Goal: Obtain resource: Obtain resource

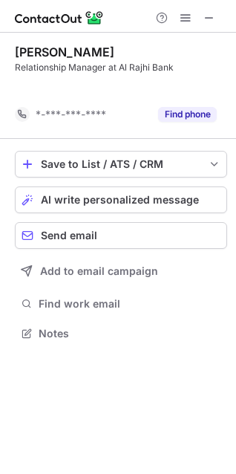
scroll to position [299, 236]
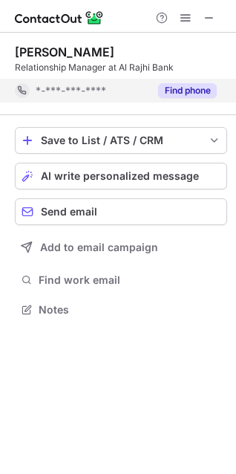
click at [185, 83] on button "Find phone" at bounding box center [187, 90] width 59 height 15
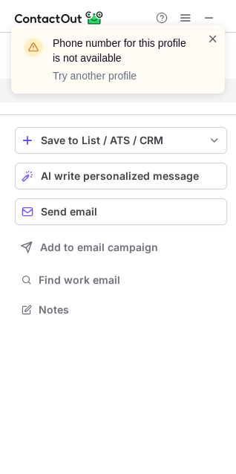
click at [209, 39] on span at bounding box center [213, 38] width 12 height 15
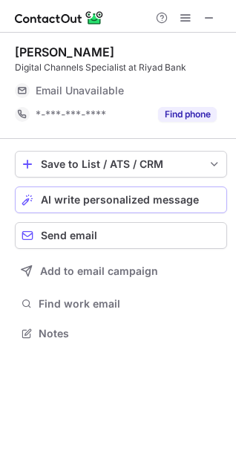
scroll to position [323, 236]
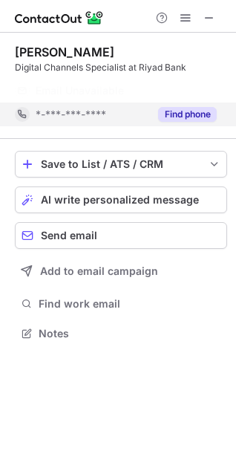
click at [186, 116] on button "Find phone" at bounding box center [187, 114] width 59 height 15
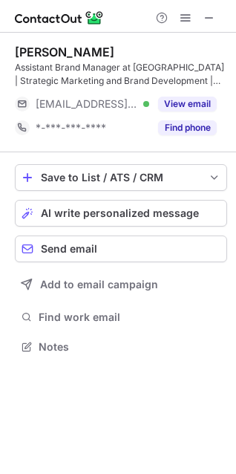
scroll to position [336, 236]
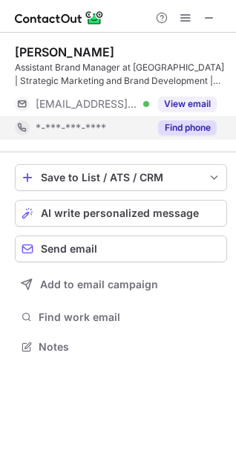
click at [180, 119] on div "Find phone" at bounding box center [183, 128] width 68 height 24
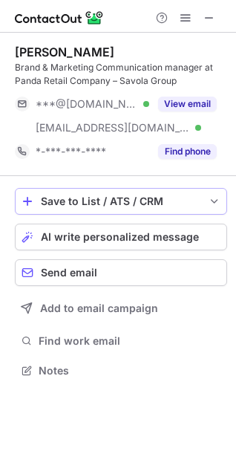
scroll to position [360, 236]
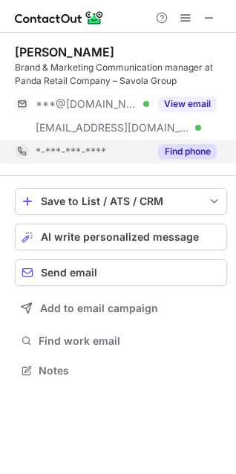
click at [176, 145] on button "Find phone" at bounding box center [187, 151] width 59 height 15
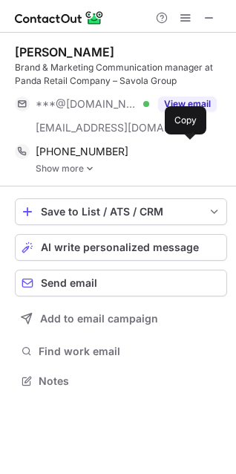
scroll to position [370, 236]
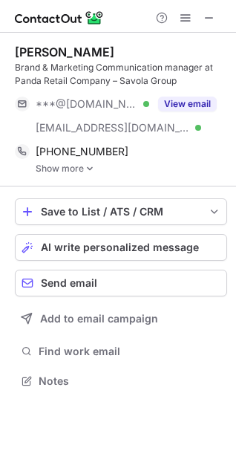
click at [79, 189] on div "Save to List / ATS / CRM List Select Lever Connect Greenhouse Connect Salesforc…" at bounding box center [121, 294] width 212 height 217
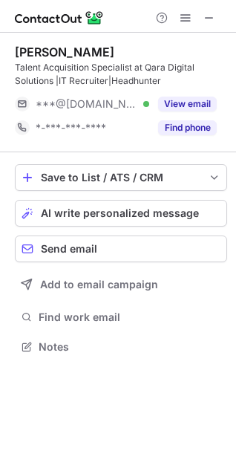
scroll to position [336, 236]
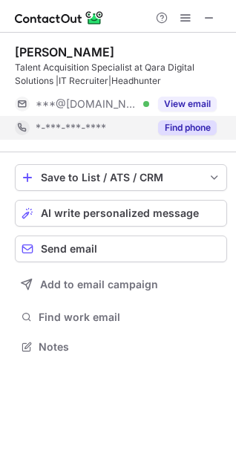
click at [184, 125] on button "Find phone" at bounding box center [187, 127] width 59 height 15
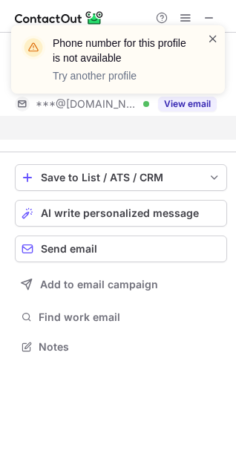
scroll to position [312, 236]
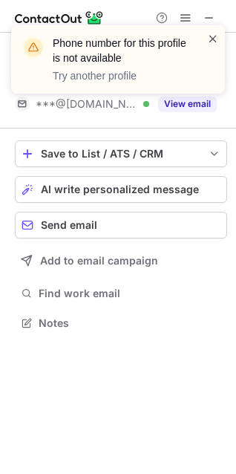
click at [212, 44] on span at bounding box center [213, 38] width 12 height 15
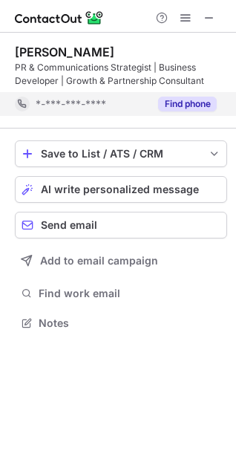
click at [192, 102] on button "Find phone" at bounding box center [187, 103] width 59 height 15
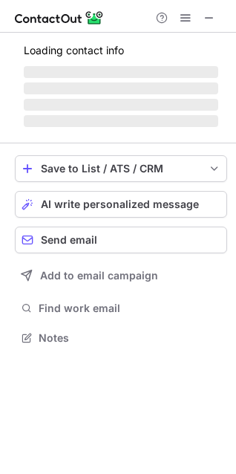
scroll to position [327, 236]
drag, startPoint x: 191, startPoint y: 102, endPoint x: 204, endPoint y: 129, distance: 30.2
click at [204, 129] on div "Loading contact info ‌ ‌ ‌ ‌ Save to List / ATS / CRM List Select Lever Connect…" at bounding box center [118, 196] width 236 height 327
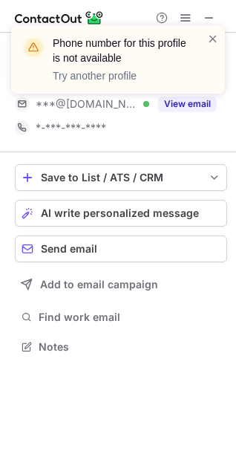
scroll to position [336, 236]
click at [212, 40] on span at bounding box center [213, 38] width 12 height 15
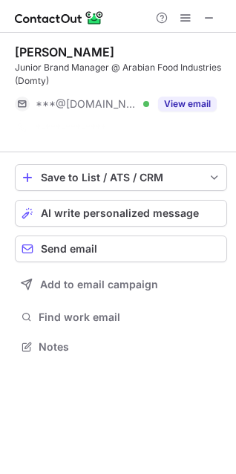
scroll to position [312, 236]
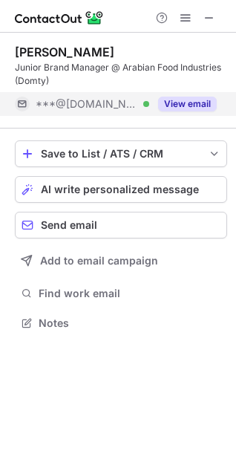
click at [183, 99] on button "View email" at bounding box center [187, 103] width 59 height 15
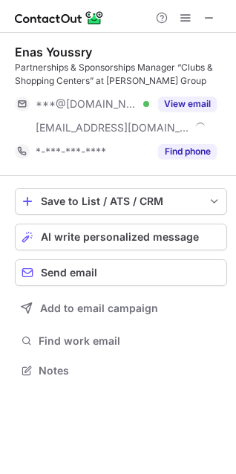
scroll to position [360, 236]
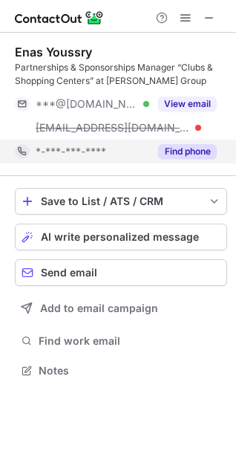
click at [177, 148] on button "Find phone" at bounding box center [187, 151] width 59 height 15
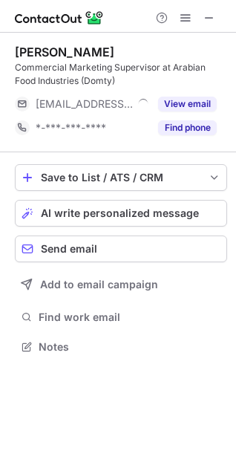
scroll to position [336, 236]
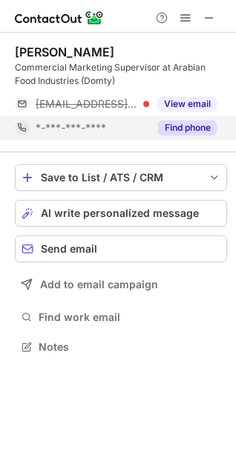
click at [174, 121] on button "Find phone" at bounding box center [187, 127] width 59 height 15
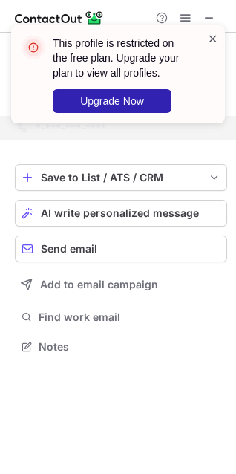
click at [209, 39] on span at bounding box center [213, 38] width 12 height 15
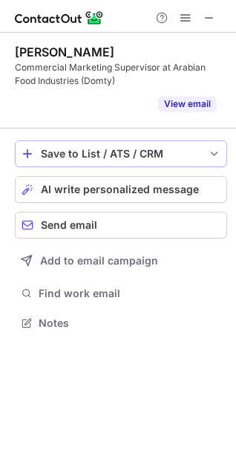
scroll to position [289, 236]
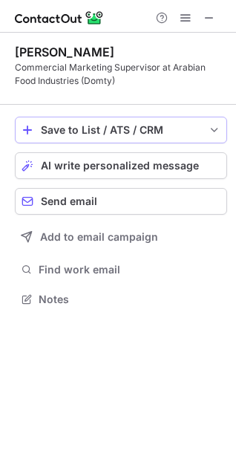
click at [88, 148] on div "Save to List / ATS / CRM List Select Lever Connect Greenhouse Connect Salesforc…" at bounding box center [121, 213] width 212 height 217
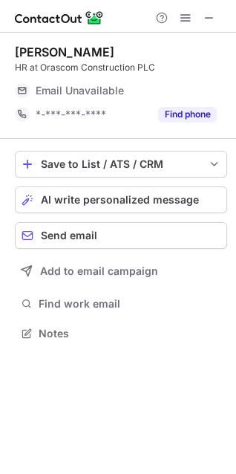
scroll to position [323, 236]
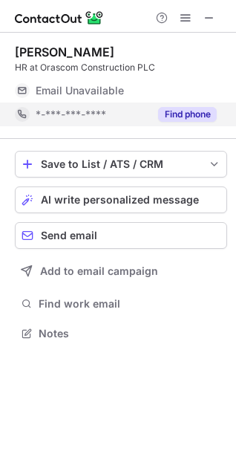
click at [191, 111] on button "Find phone" at bounding box center [187, 114] width 59 height 15
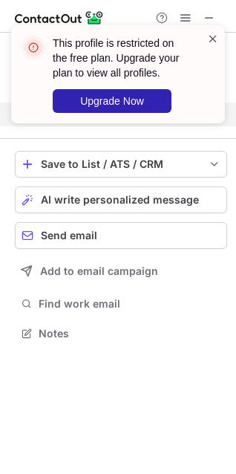
click at [211, 39] on span at bounding box center [213, 38] width 12 height 15
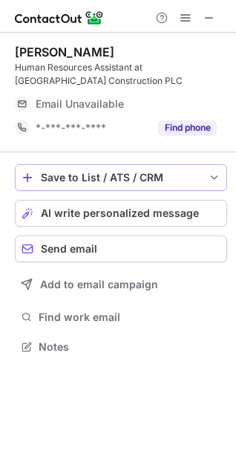
scroll to position [336, 236]
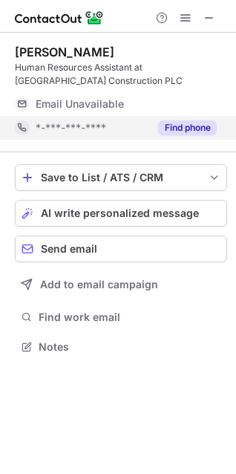
click at [214, 124] on button "Find phone" at bounding box center [187, 127] width 59 height 15
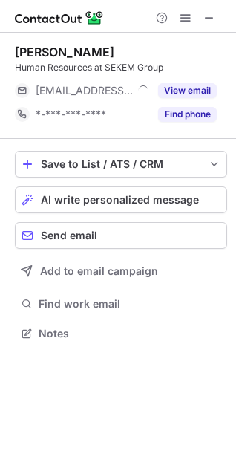
scroll to position [323, 236]
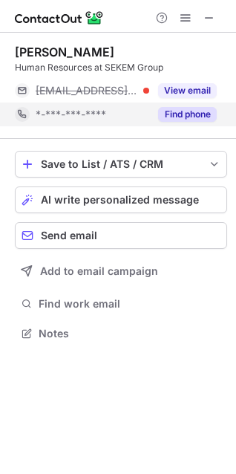
click at [201, 108] on button "Find phone" at bounding box center [187, 114] width 59 height 15
click at [191, 107] on button "Find phone" at bounding box center [187, 114] width 59 height 15
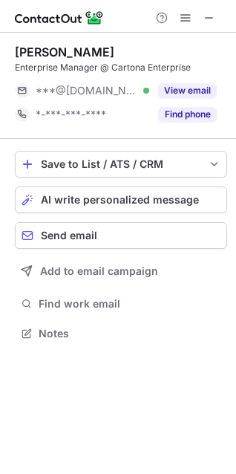
click at [178, 115] on button "Find phone" at bounding box center [187, 114] width 59 height 15
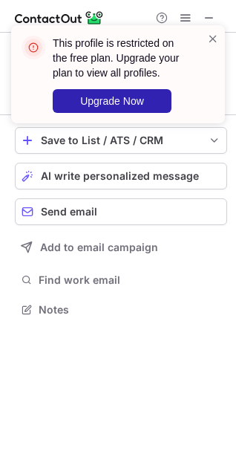
scroll to position [299, 236]
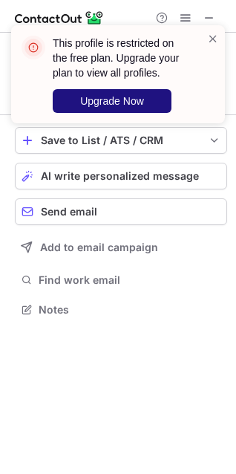
click at [216, 36] on span at bounding box center [213, 38] width 12 height 15
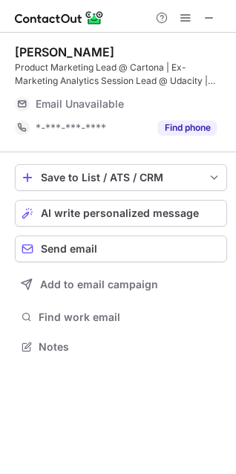
scroll to position [336, 236]
click at [180, 125] on button "Find phone" at bounding box center [187, 127] width 59 height 15
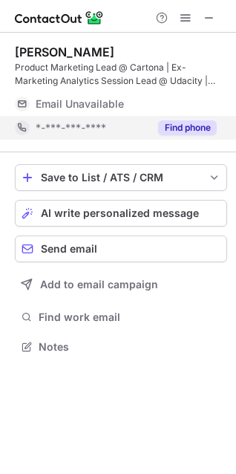
click at [149, 125] on div "*-***-***-****" at bounding box center [93, 127] width 114 height 13
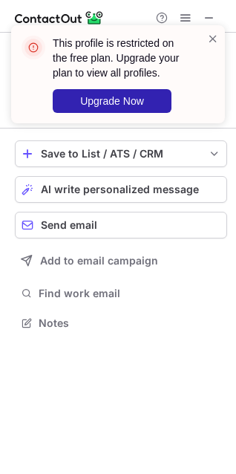
scroll to position [312, 236]
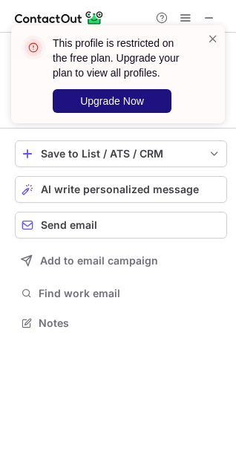
click at [132, 101] on span "Upgrade Now" at bounding box center [112, 101] width 64 height 12
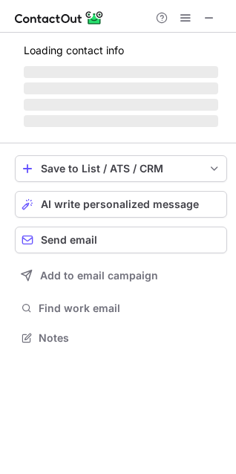
scroll to position [323, 236]
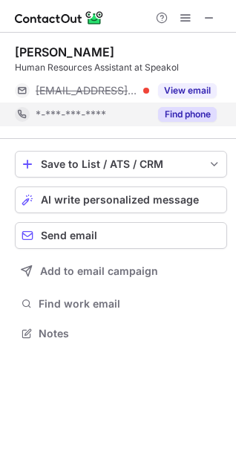
click at [174, 115] on button "Find phone" at bounding box center [187, 114] width 59 height 15
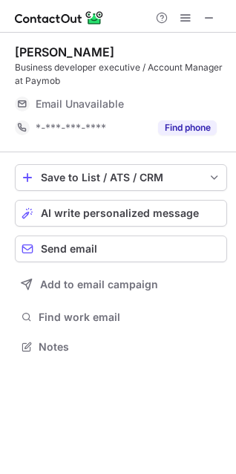
scroll to position [336, 236]
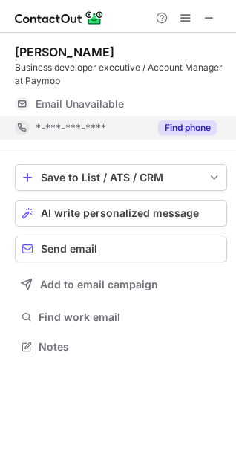
click at [188, 125] on button "Find phone" at bounding box center [187, 127] width 59 height 15
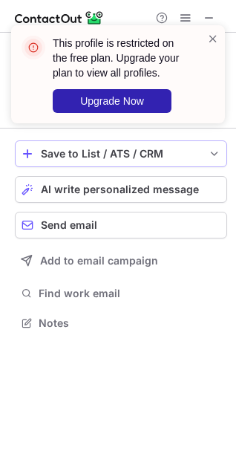
scroll to position [312, 236]
click at [211, 39] on span at bounding box center [213, 38] width 12 height 15
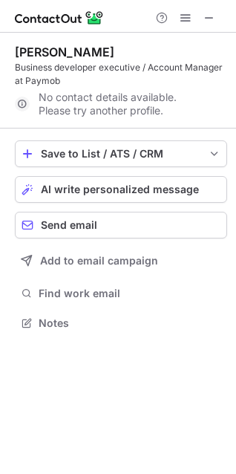
click at [211, 39] on span at bounding box center [213, 38] width 12 height 15
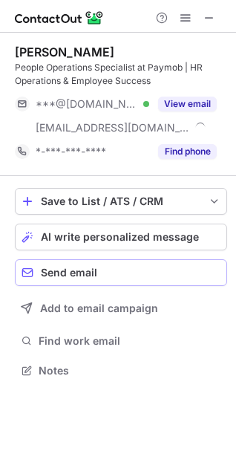
scroll to position [360, 236]
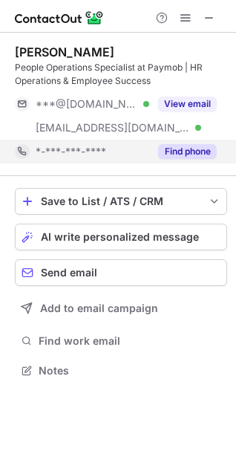
drag, startPoint x: 177, startPoint y: 148, endPoint x: 200, endPoint y: 148, distance: 23.0
click at [200, 148] on button "Find phone" at bounding box center [187, 151] width 59 height 15
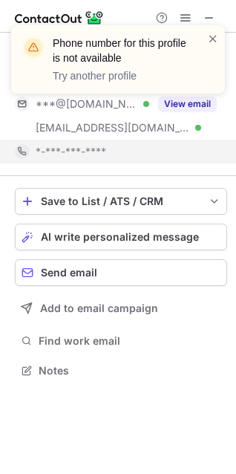
click at [200, 148] on div "*-***-***-****" at bounding box center [126, 151] width 181 height 13
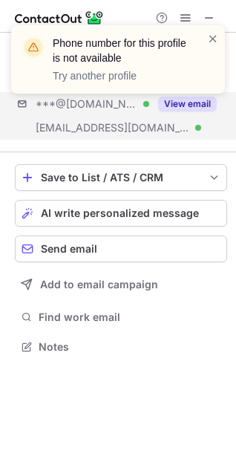
scroll to position [336, 236]
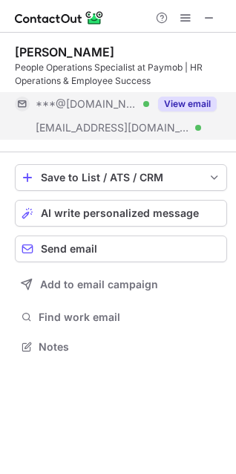
click at [211, 38] on div "Layla Hossam People Operations Specialist at Paymob | HR Operations & Employee …" at bounding box center [121, 92] width 212 height 119
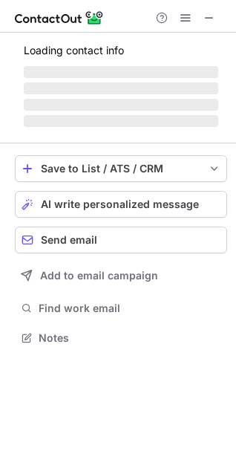
scroll to position [360, 236]
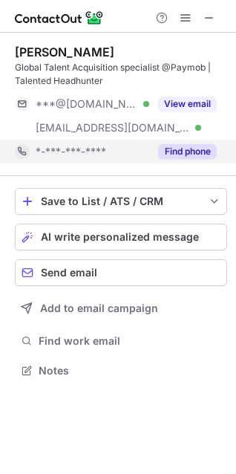
click at [186, 145] on button "Find phone" at bounding box center [187, 151] width 59 height 15
